Goal: Register for event/course

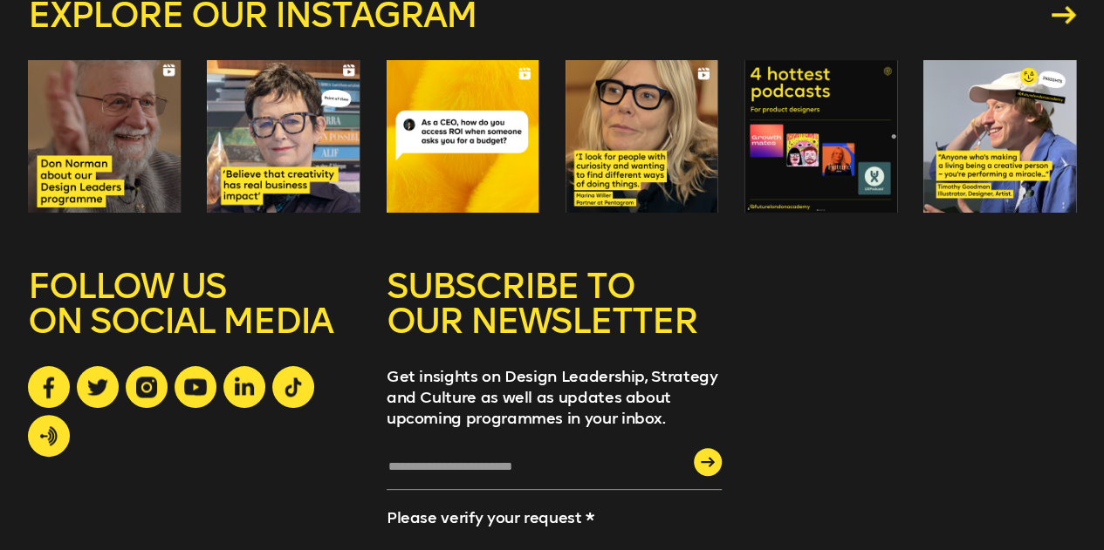
scroll to position [7624, 0]
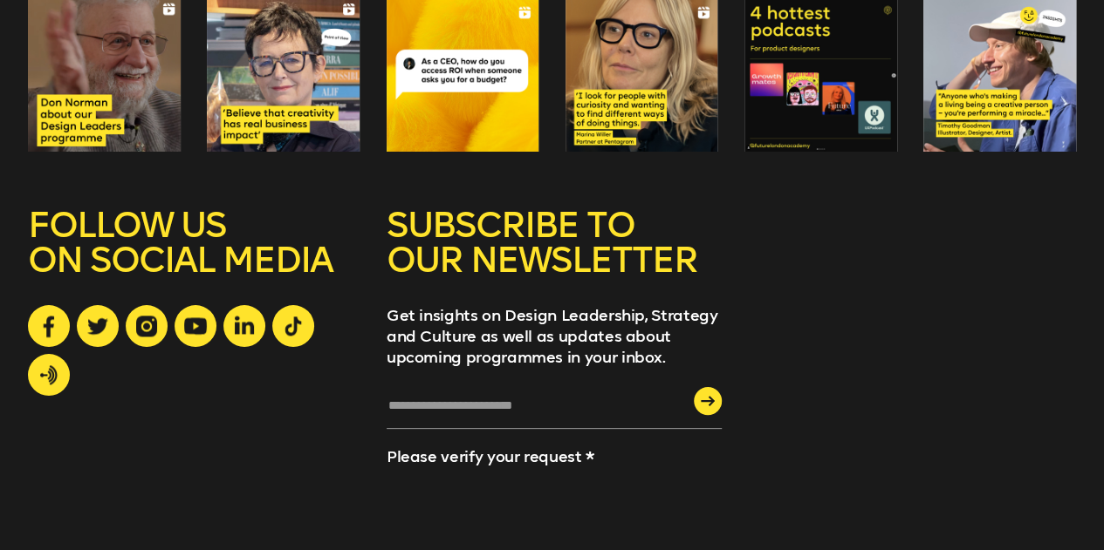
click at [712, 387] on div "submit" at bounding box center [708, 401] width 28 height 28
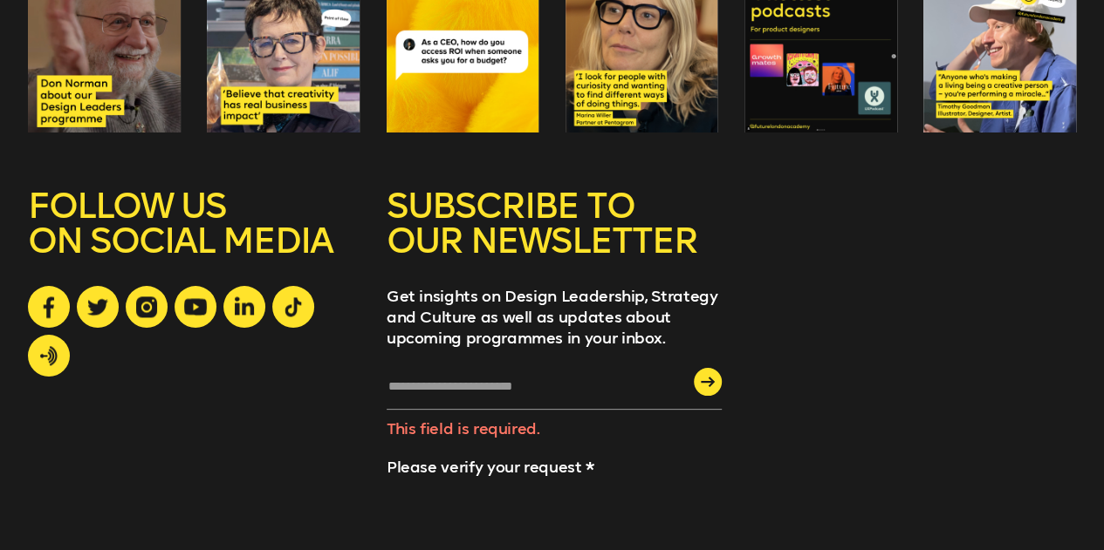
scroll to position [7654, 0]
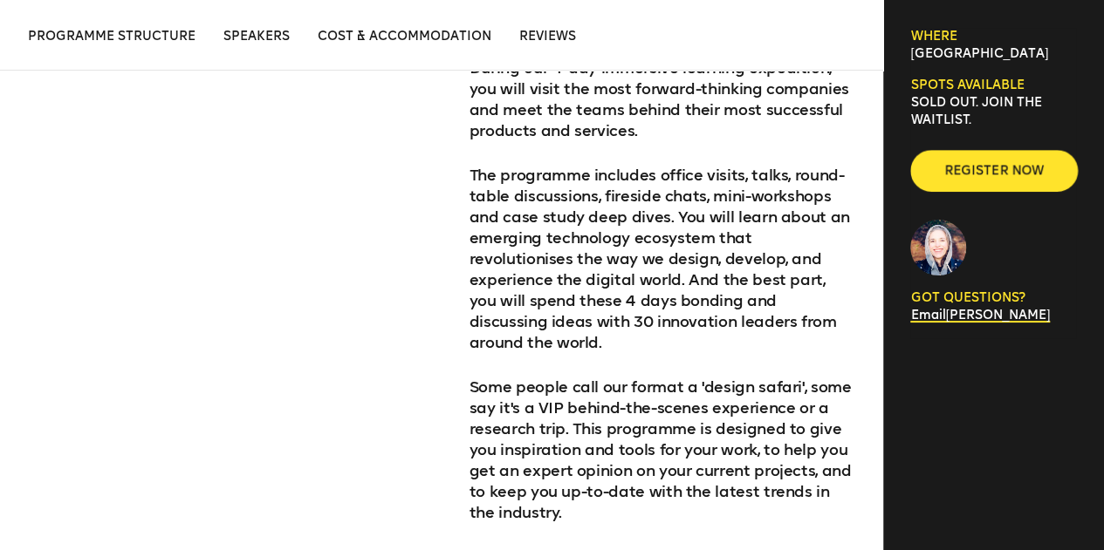
scroll to position [785, 0]
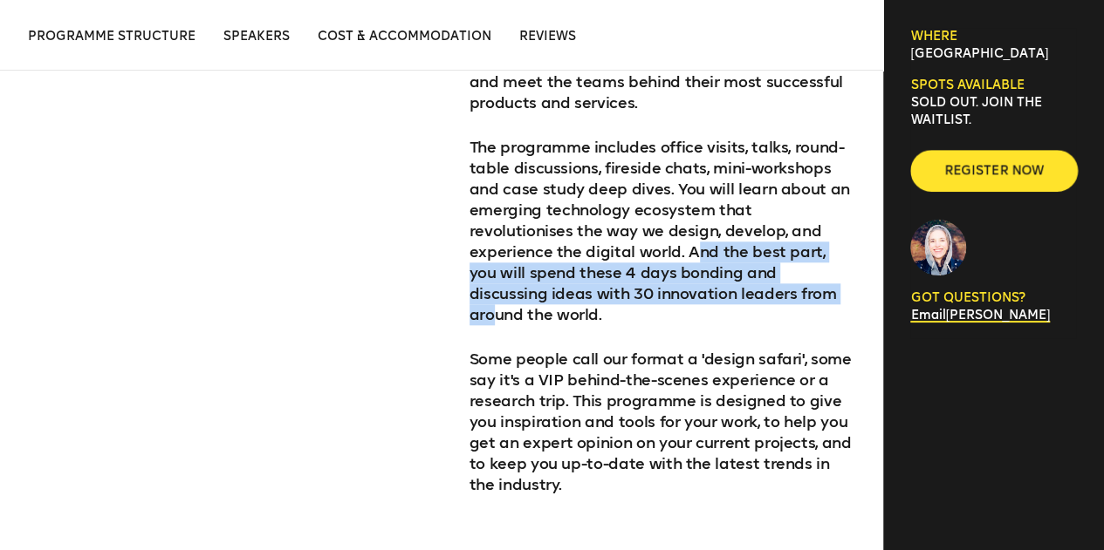
drag, startPoint x: 581, startPoint y: 254, endPoint x: 678, endPoint y: 300, distance: 107.3
click at [678, 300] on p "The programme includes office visits, talks, round-table discussions, fireside …" at bounding box center [662, 231] width 386 height 188
click at [512, 289] on p "The programme includes office visits, talks, round-table discussions, fireside …" at bounding box center [662, 231] width 386 height 188
click at [573, 289] on p "The programme includes office visits, talks, round-table discussions, fireside …" at bounding box center [662, 231] width 386 height 188
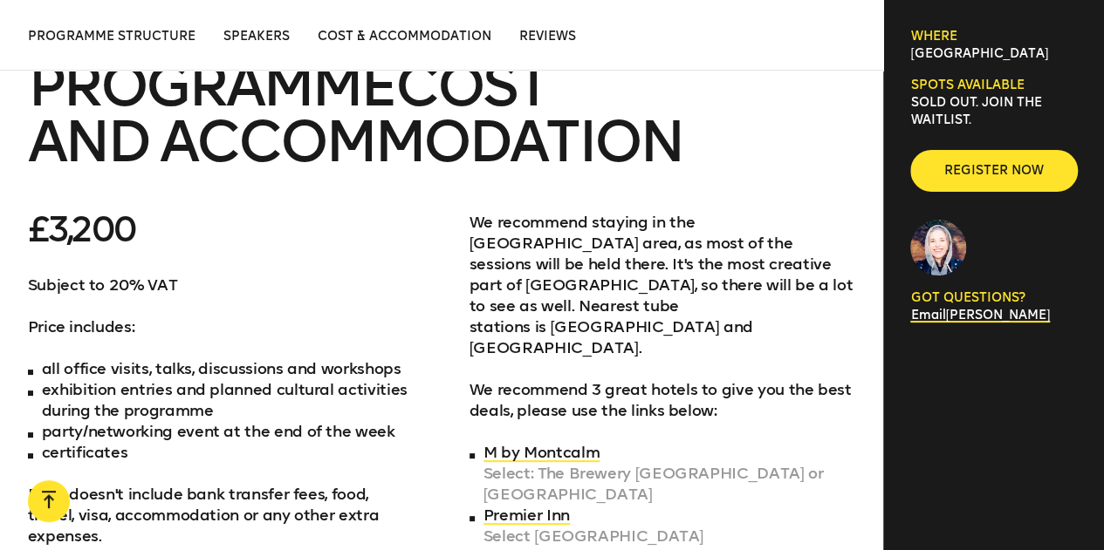
scroll to position [5671, 0]
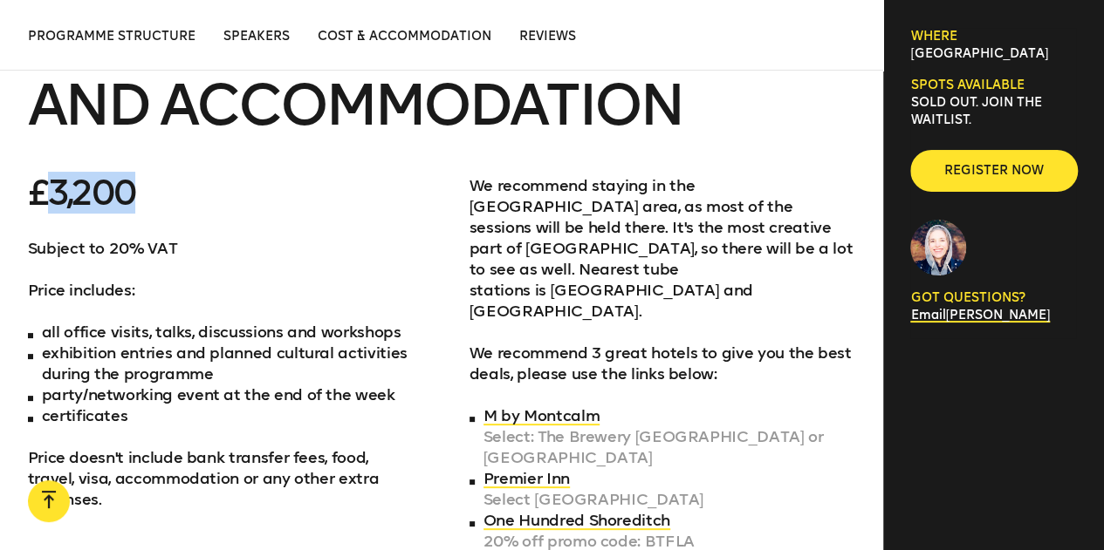
drag, startPoint x: 148, startPoint y: 119, endPoint x: 51, endPoint y: 133, distance: 98.8
click at [51, 175] on p "£3,200" at bounding box center [221, 192] width 386 height 35
click at [558, 407] on link "M by Montcalm" at bounding box center [541, 416] width 116 height 19
click at [542, 469] on link "Premier Inn" at bounding box center [526, 478] width 86 height 19
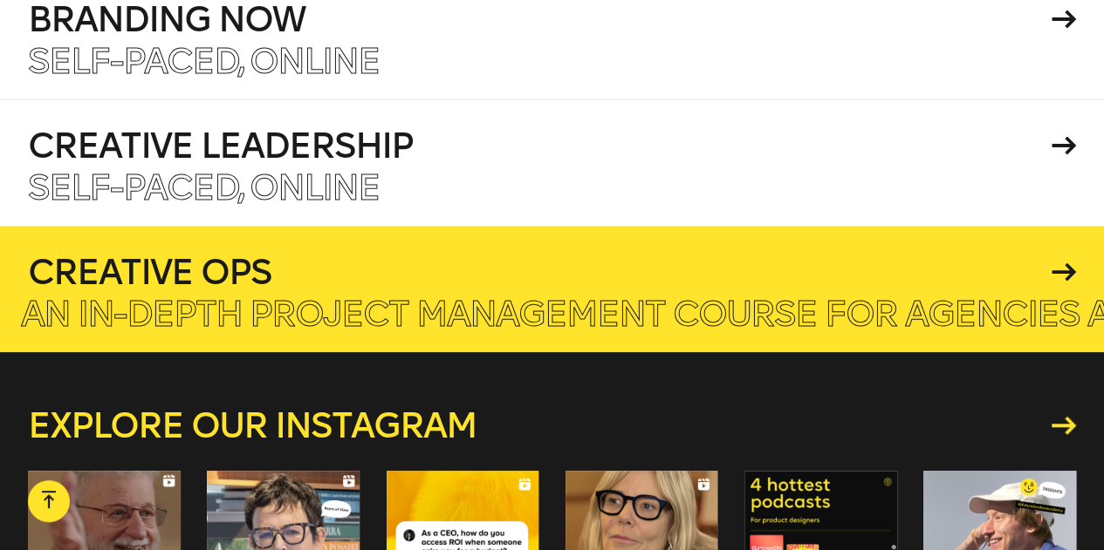
scroll to position [7154, 0]
